Goal: Navigation & Orientation: Find specific page/section

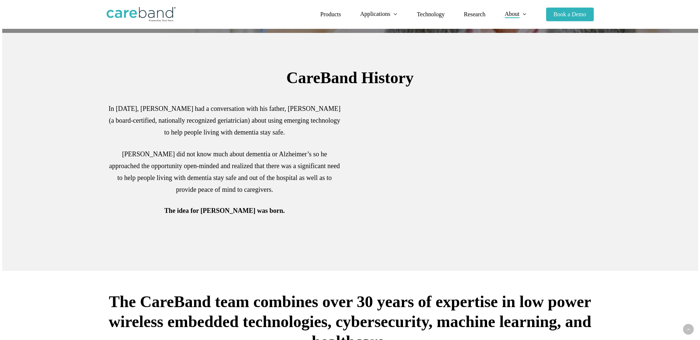
scroll to position [258, 0]
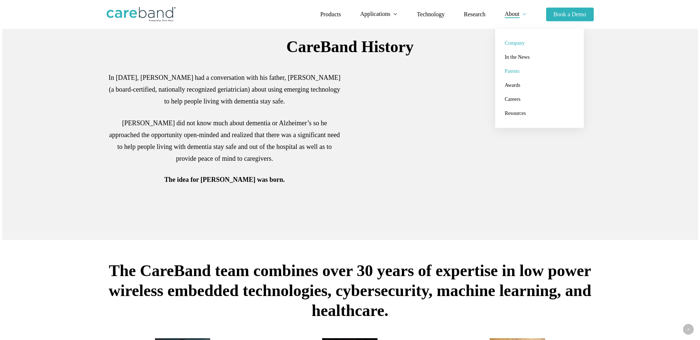
click at [517, 72] on span "Patents" at bounding box center [512, 71] width 15 height 6
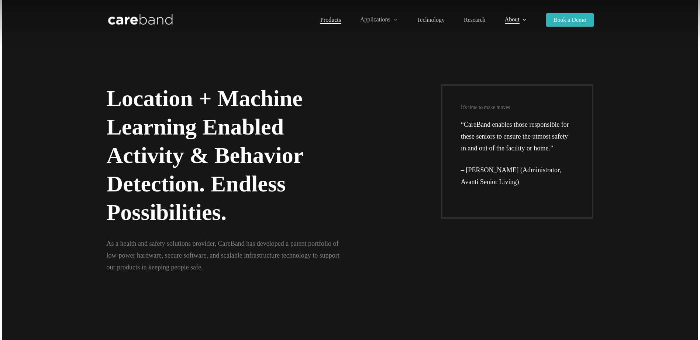
click at [332, 21] on span "Products" at bounding box center [330, 20] width 21 height 6
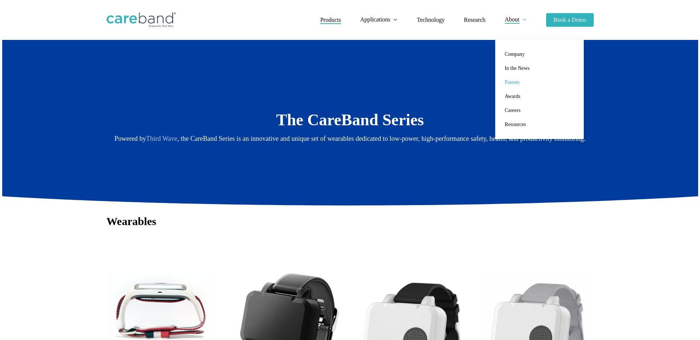
click at [515, 85] on link "Patents" at bounding box center [540, 82] width 74 height 14
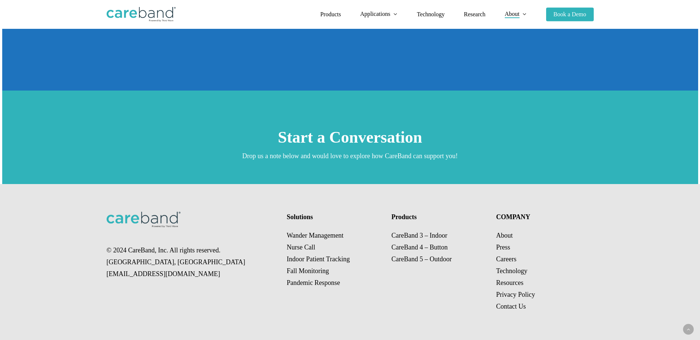
scroll to position [1359, 0]
click at [504, 236] on link "About" at bounding box center [504, 235] width 17 height 7
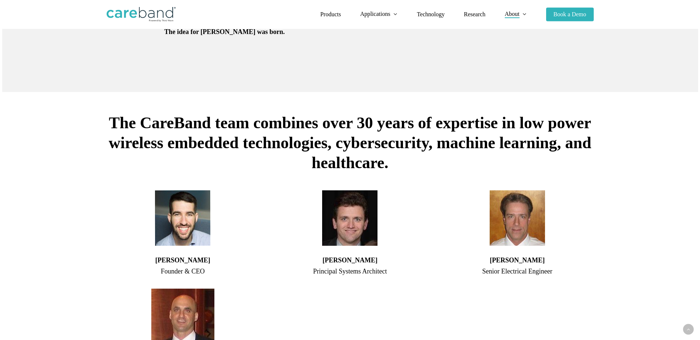
scroll to position [480, 0]
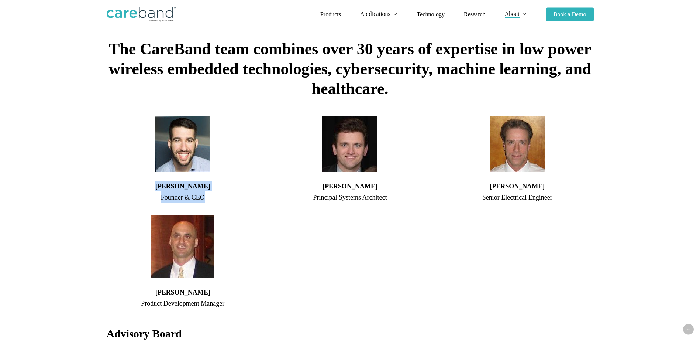
drag, startPoint x: 206, startPoint y: 199, endPoint x: 167, endPoint y: 188, distance: 40.7
click at [167, 188] on div "[PERSON_NAME] Founder & CEO" at bounding box center [183, 160] width 152 height 89
